Goal: Information Seeking & Learning: Learn about a topic

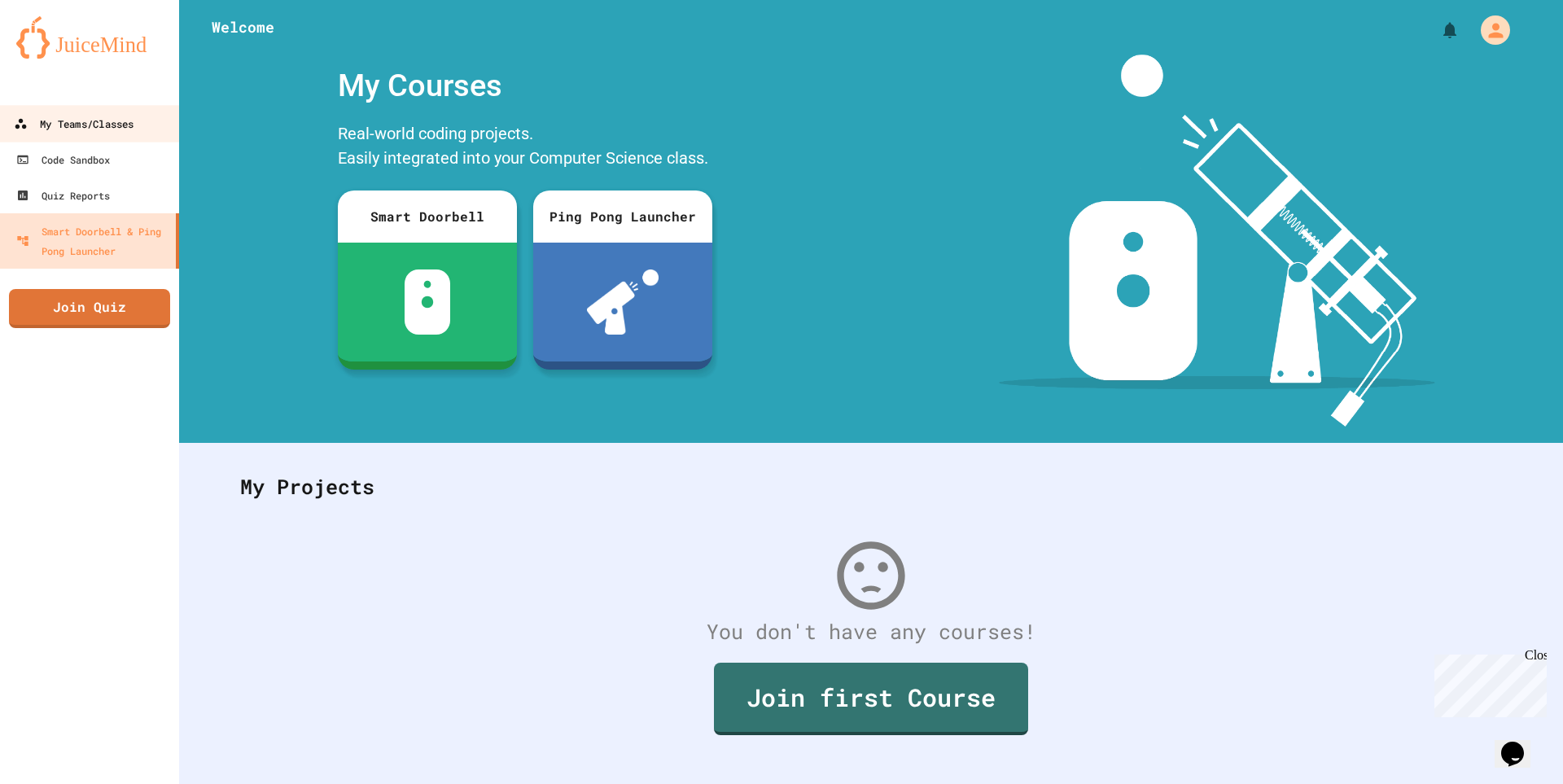
click at [94, 119] on div "My Teams/Classes" at bounding box center [73, 124] width 119 height 20
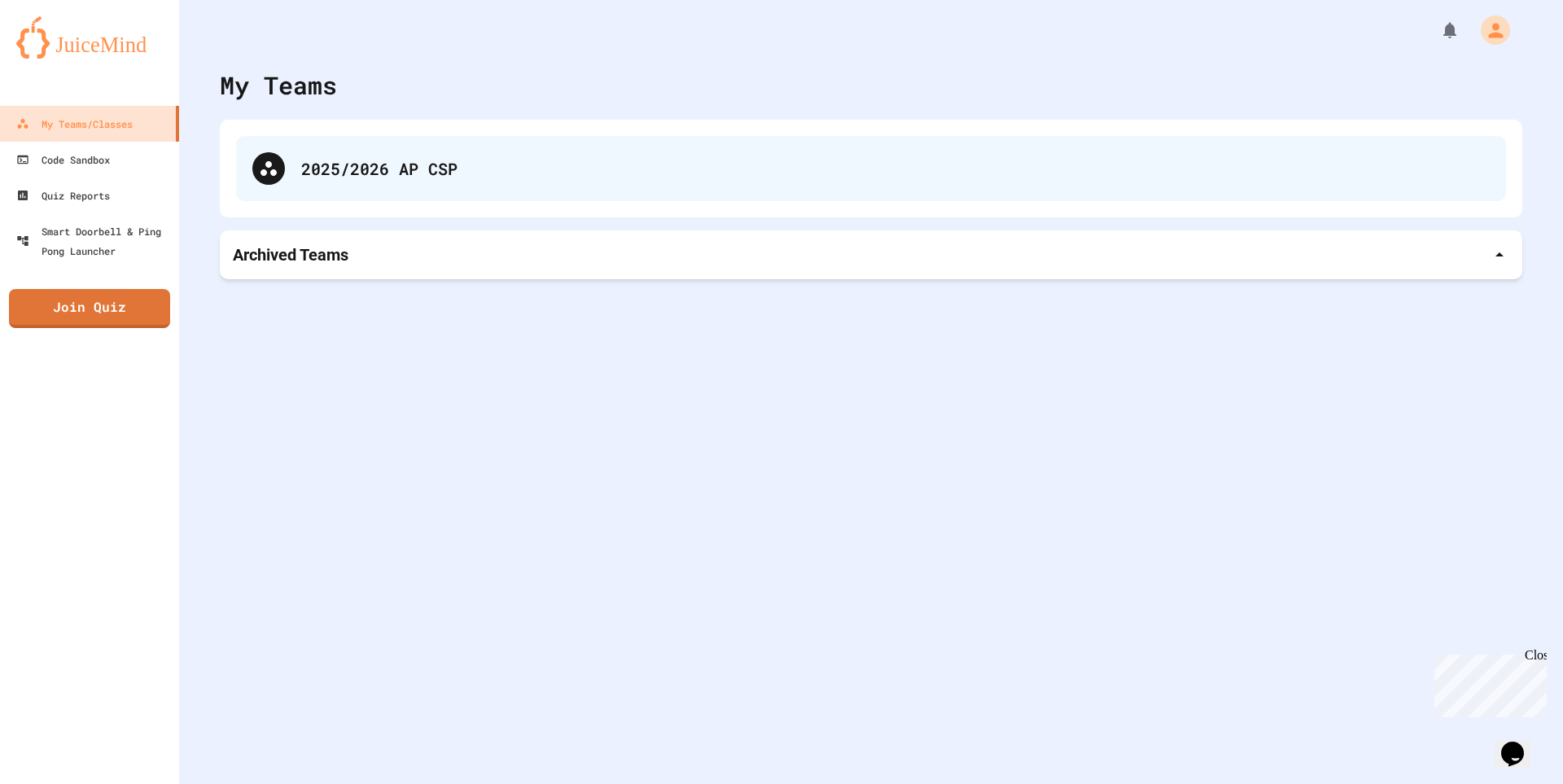
click at [345, 192] on div "2025/2026 AP CSP" at bounding box center [871, 168] width 1270 height 65
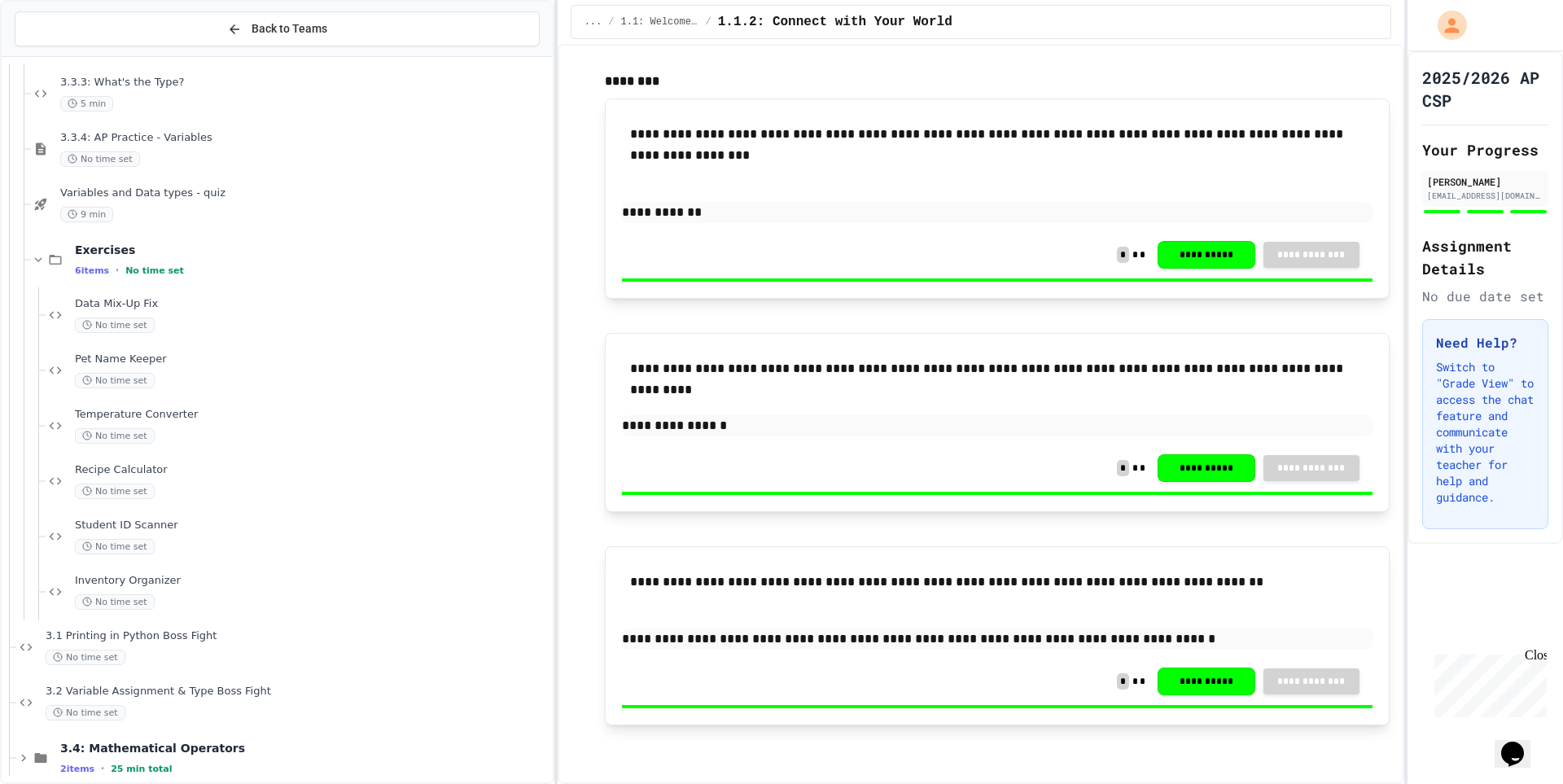
scroll to position [2074, 0]
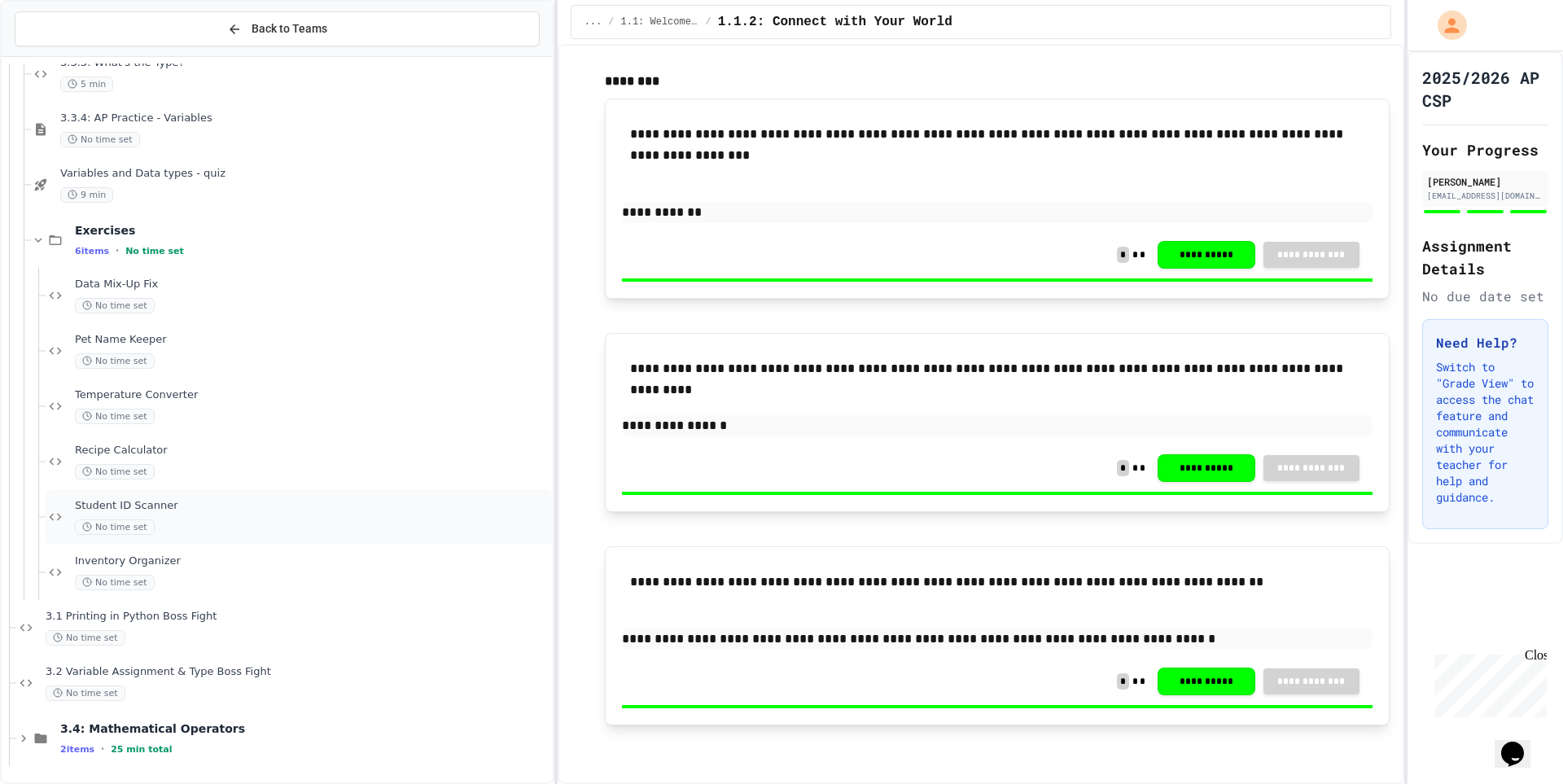
click at [340, 502] on span "Student ID Scanner" at bounding box center [312, 506] width 475 height 13
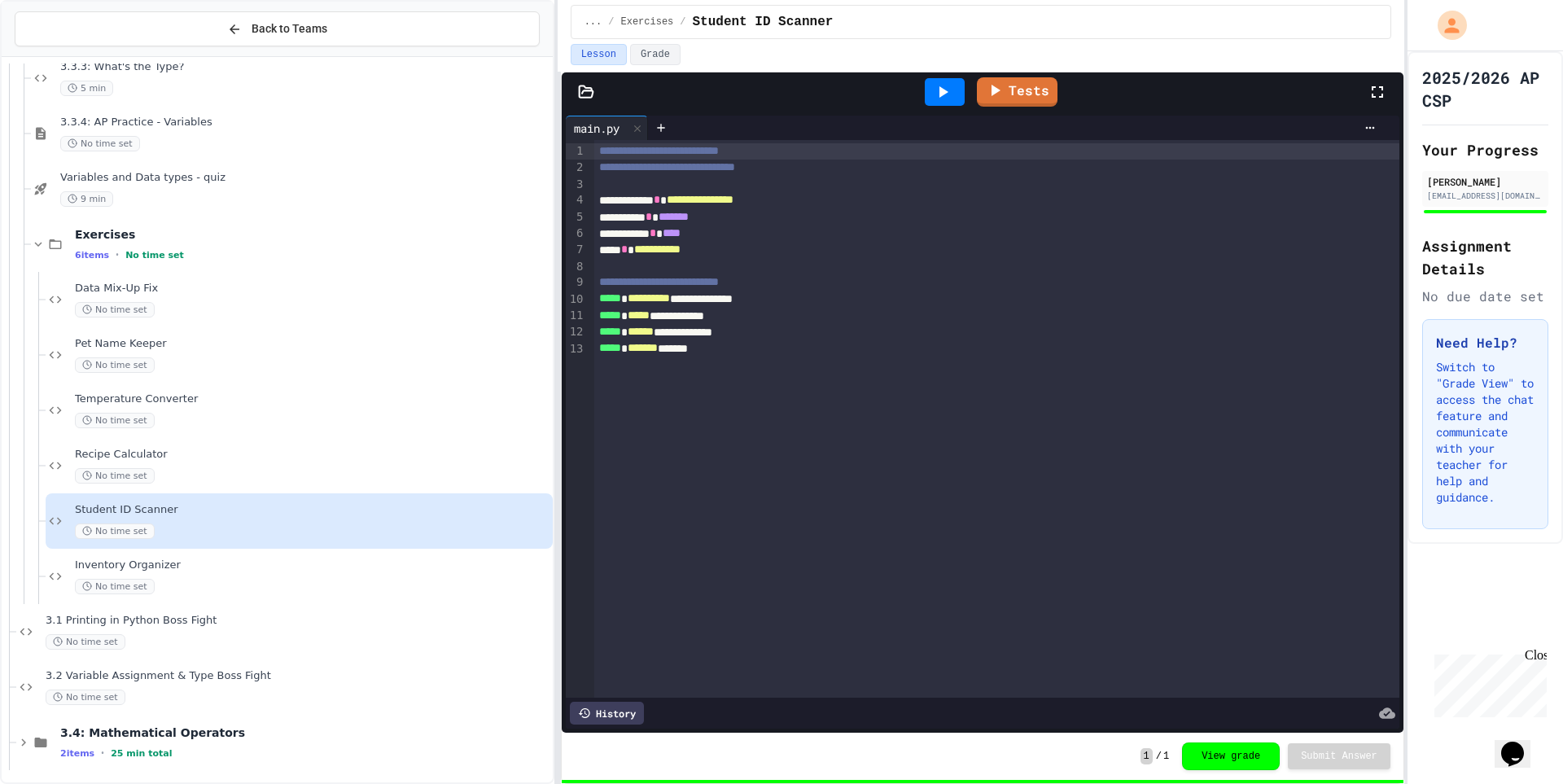
scroll to position [2074, 0]
click at [292, 724] on span "3.4: Mathematical Operators" at bounding box center [305, 728] width 489 height 14
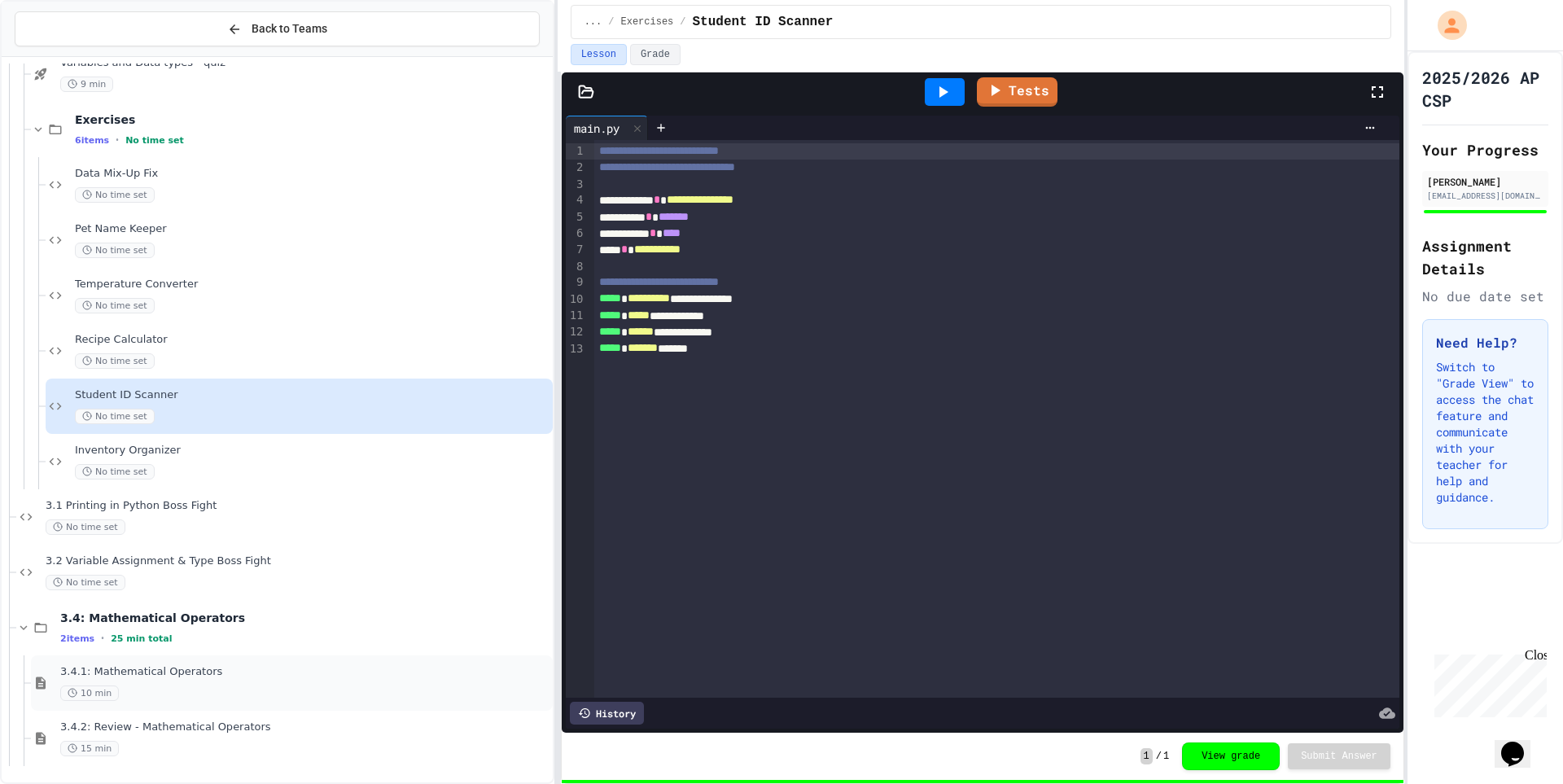
click at [296, 709] on div "3.4.1: Mathematical Operators 10 min" at bounding box center [292, 683] width 522 height 55
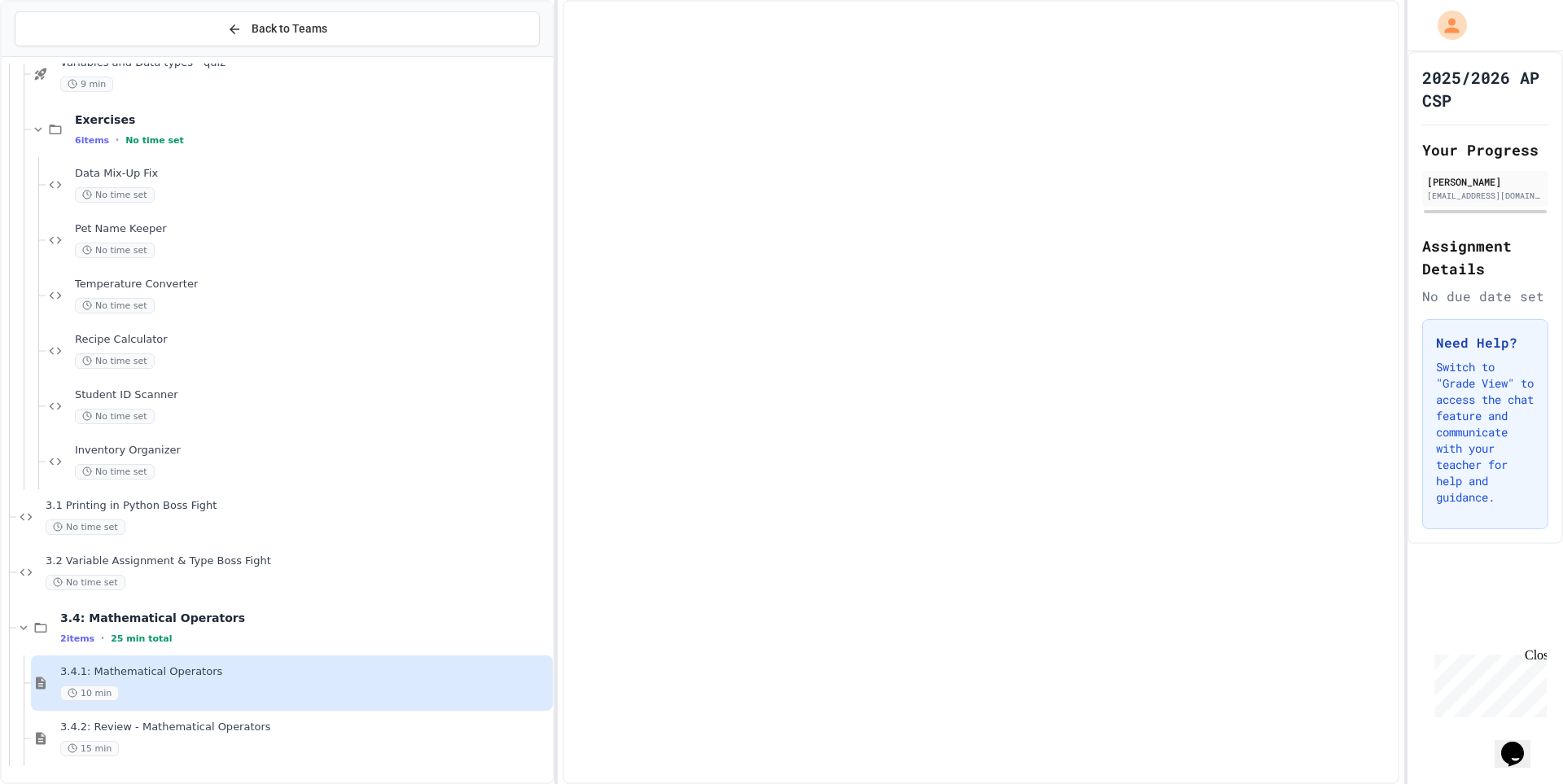
scroll to position [2165, 0]
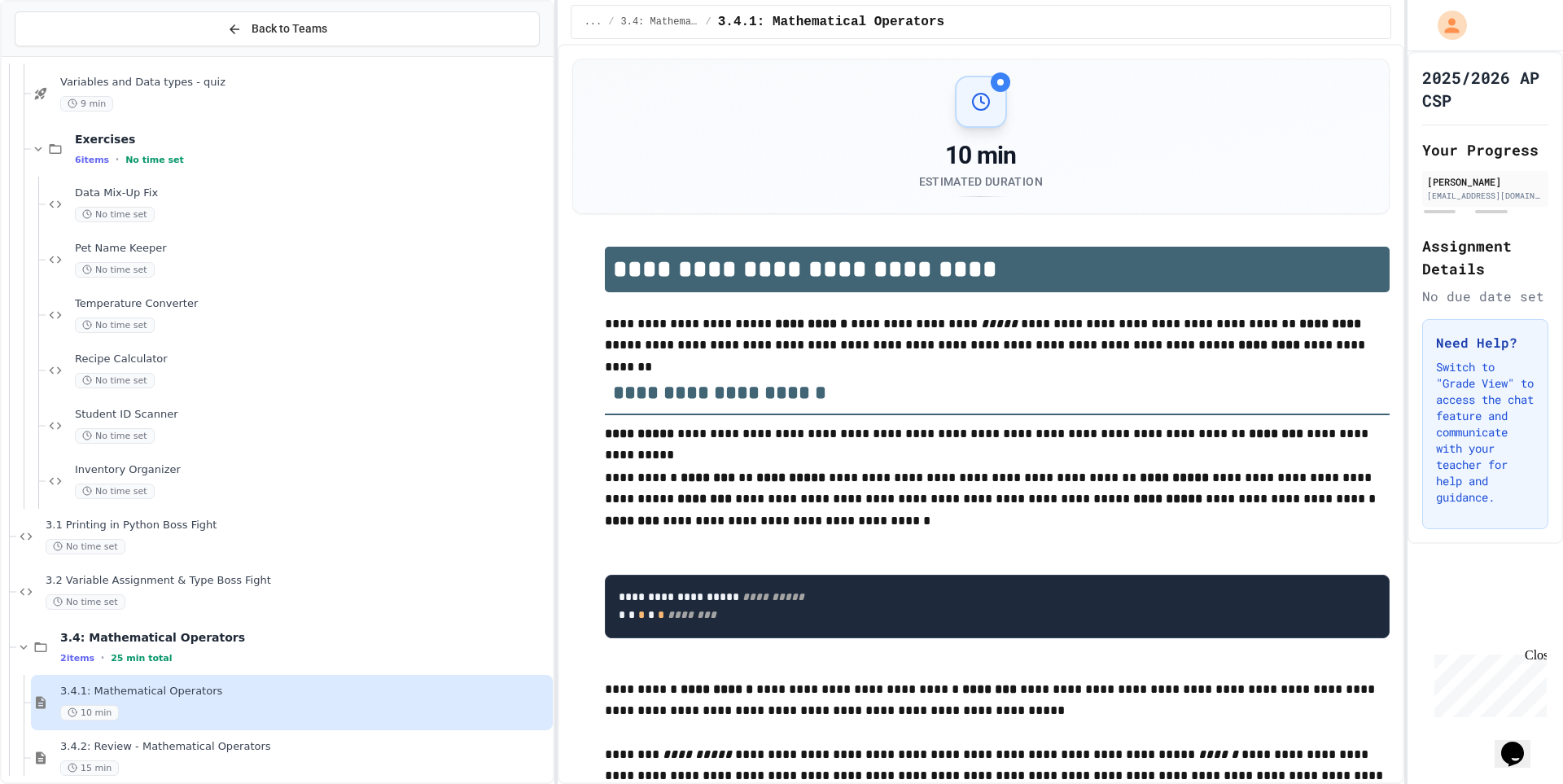
click at [296, 708] on div "10 min" at bounding box center [305, 713] width 489 height 15
click at [668, 725] on p at bounding box center [998, 733] width 785 height 21
